Goal: Ask a question

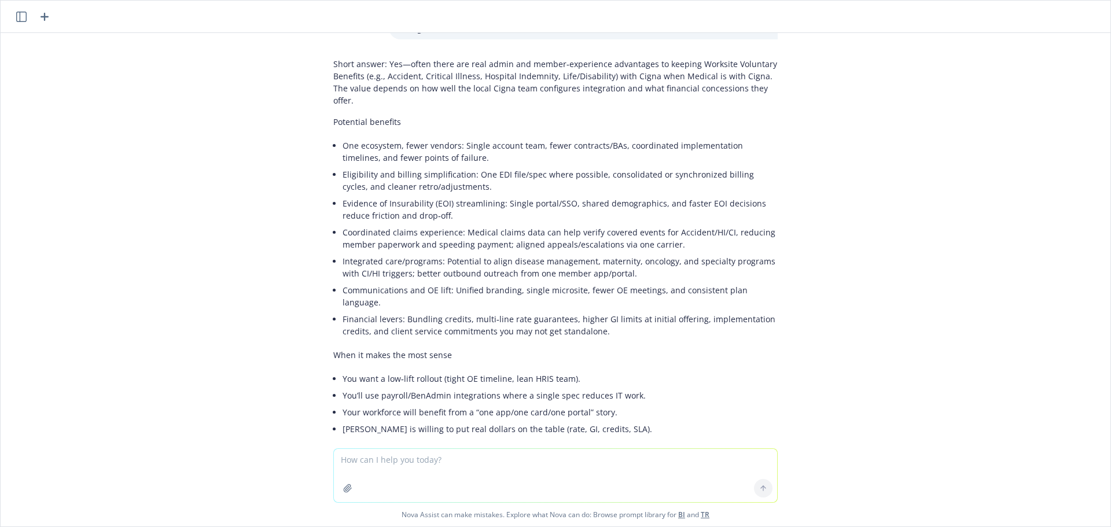
scroll to position [3721, 0]
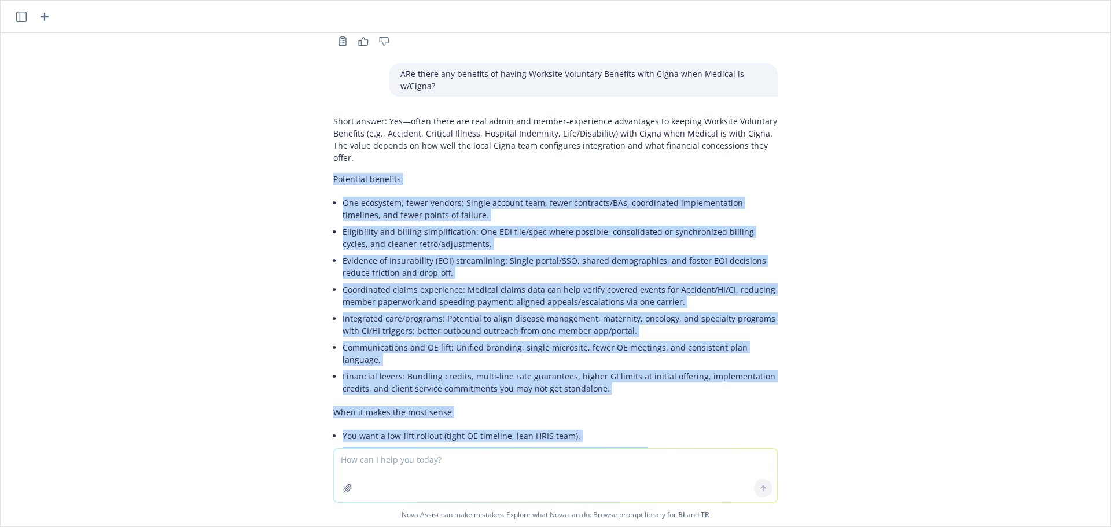
drag, startPoint x: 324, startPoint y: 131, endPoint x: 659, endPoint y: 412, distance: 437.3
click at [659, 412] on div "Short answer: Yes—often there are real admin and member‑experience advantages t…" at bounding box center [555, 533] width 463 height 846
copy div "Loremipsu dolorsit Ame consectet, adipi elitsed: Doeius tempori utla, etdol mag…"
